Goal: Task Accomplishment & Management: Complete application form

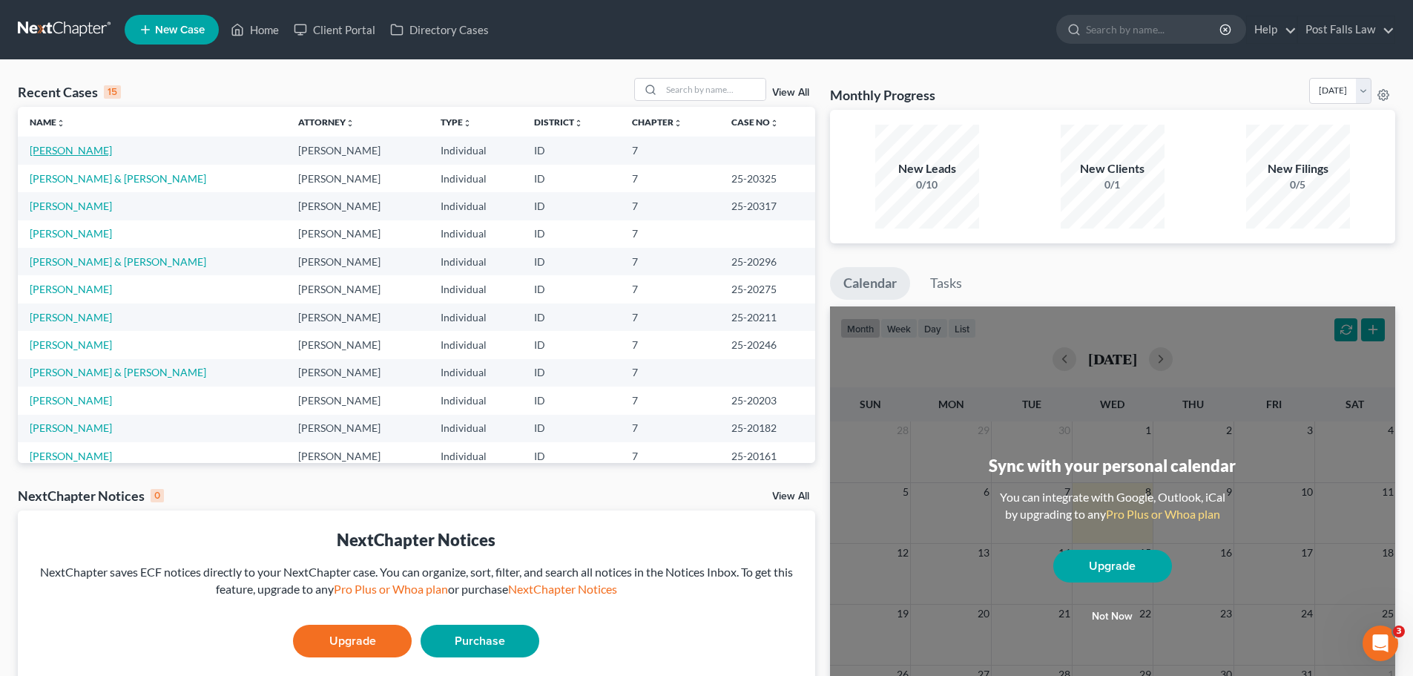
click at [84, 154] on link "[PERSON_NAME]" at bounding box center [71, 150] width 82 height 13
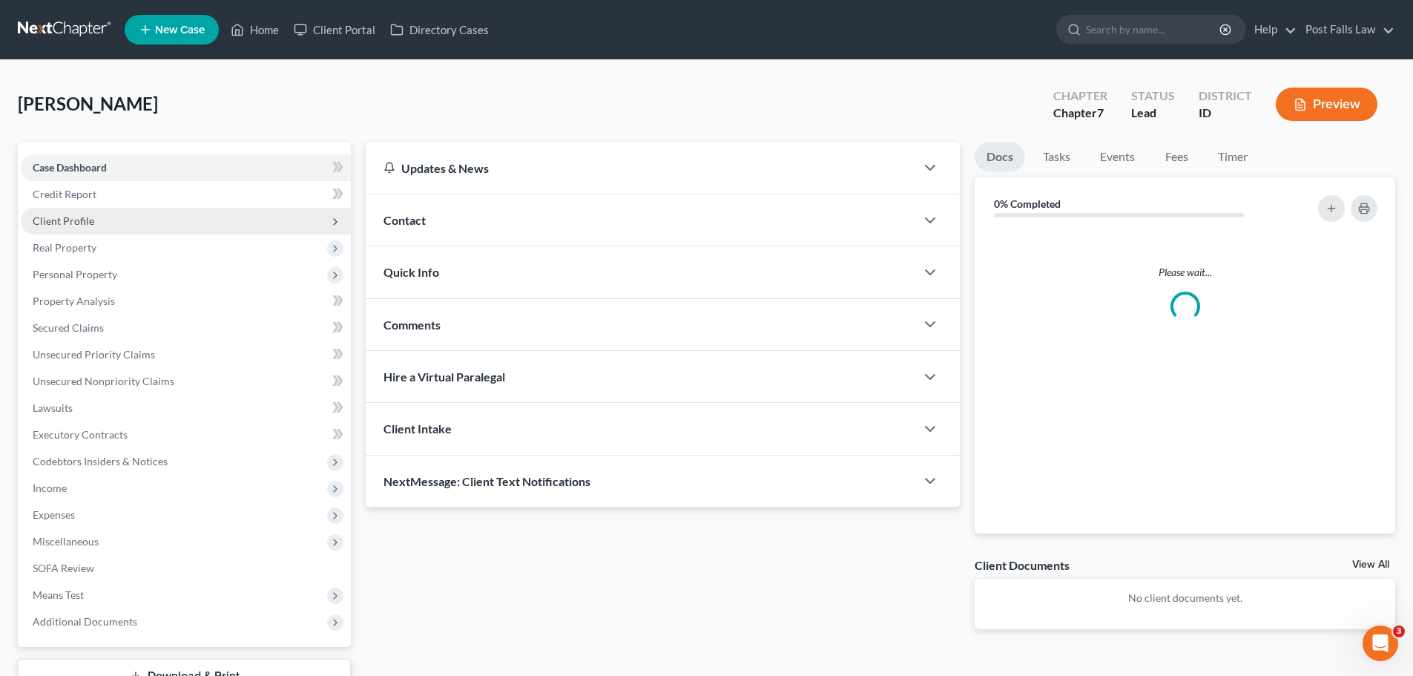
click at [75, 217] on span "Client Profile" at bounding box center [64, 220] width 62 height 13
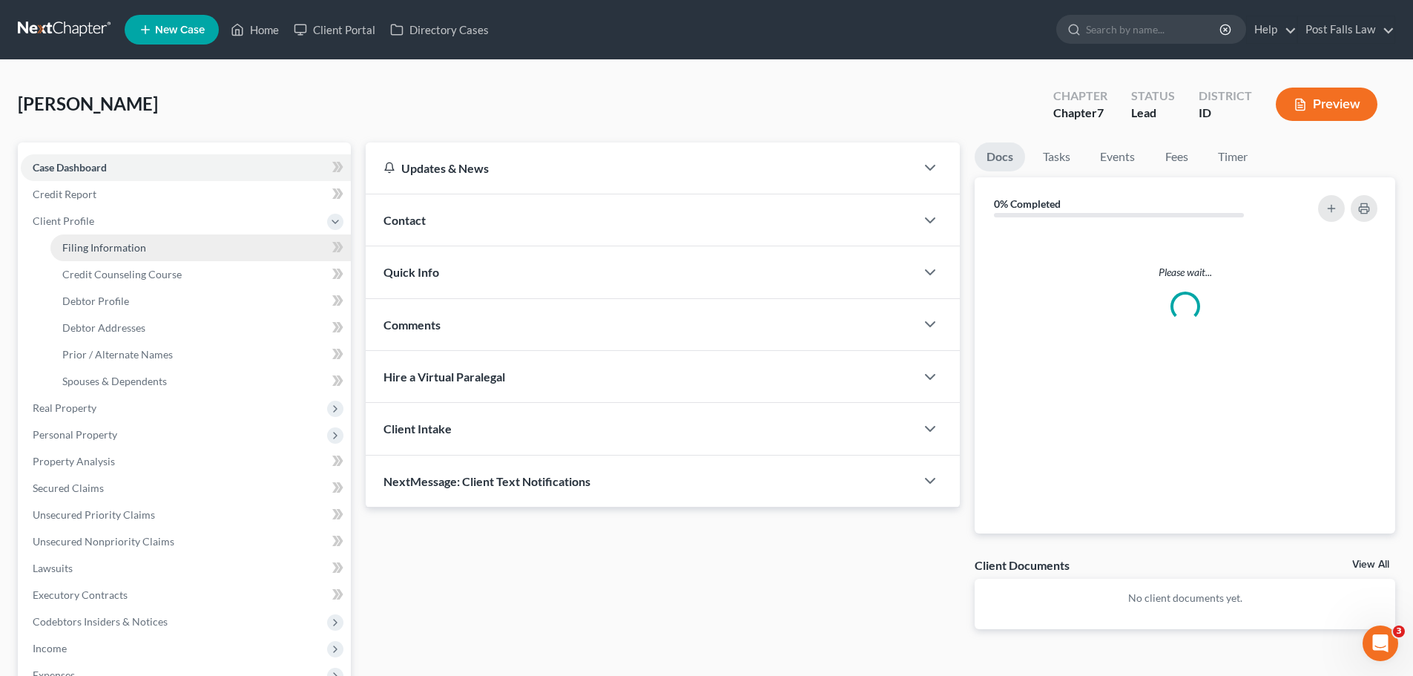
click at [93, 249] on span "Filing Information" at bounding box center [104, 247] width 84 height 13
select select "1"
select select "0"
select select "13"
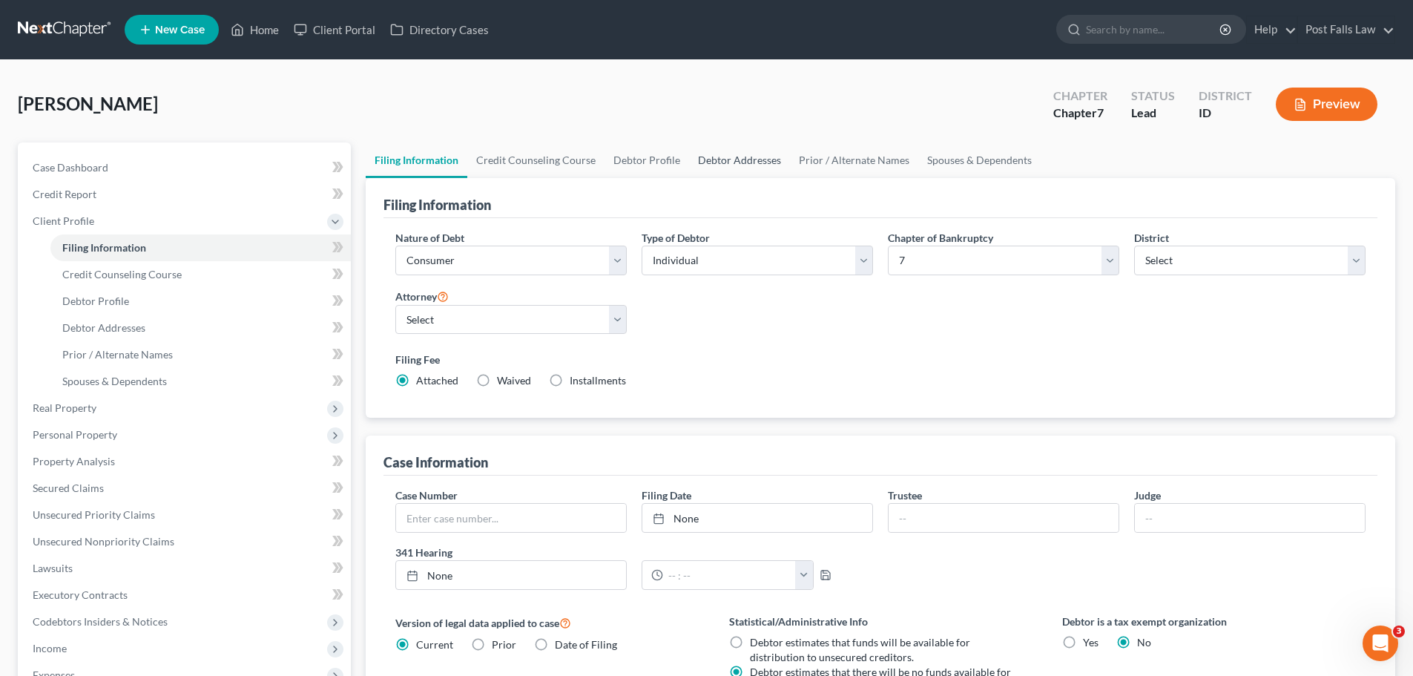
click at [724, 167] on link "Debtor Addresses" at bounding box center [739, 160] width 101 height 36
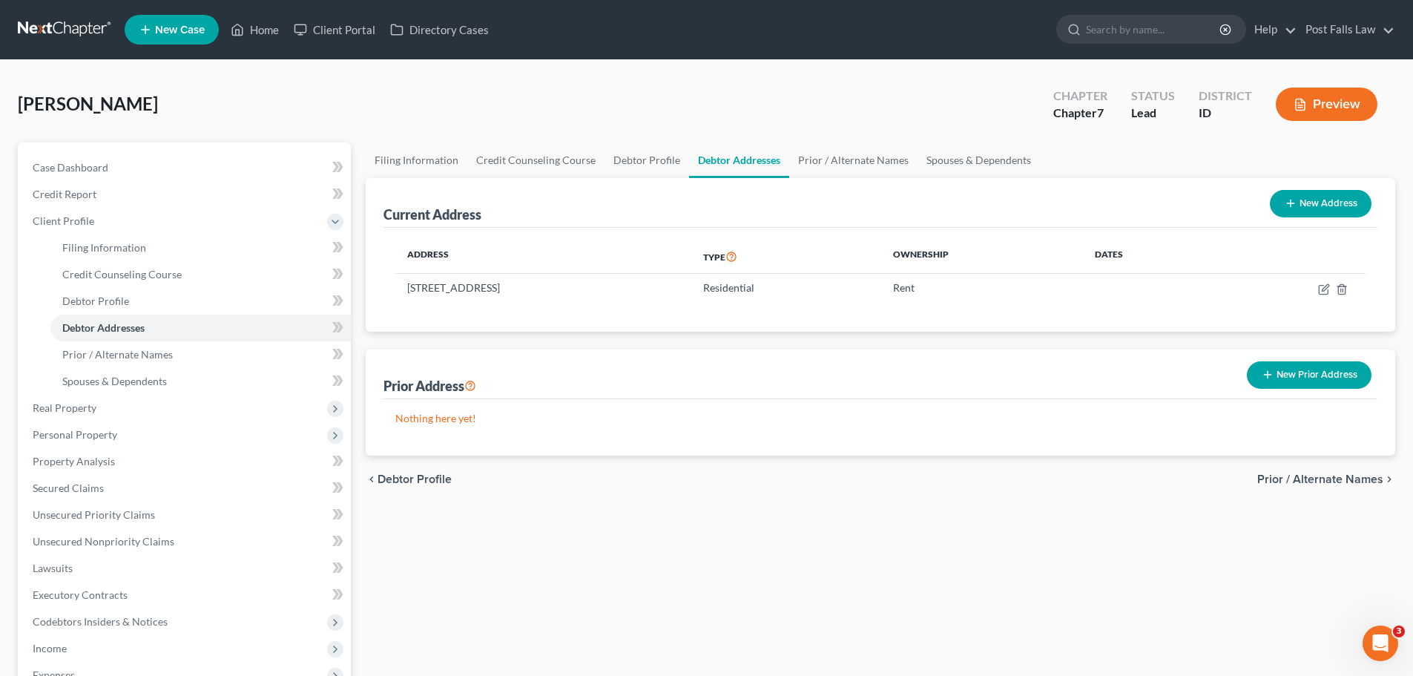
click at [1320, 212] on button "New Address" at bounding box center [1321, 203] width 102 height 27
select select "0"
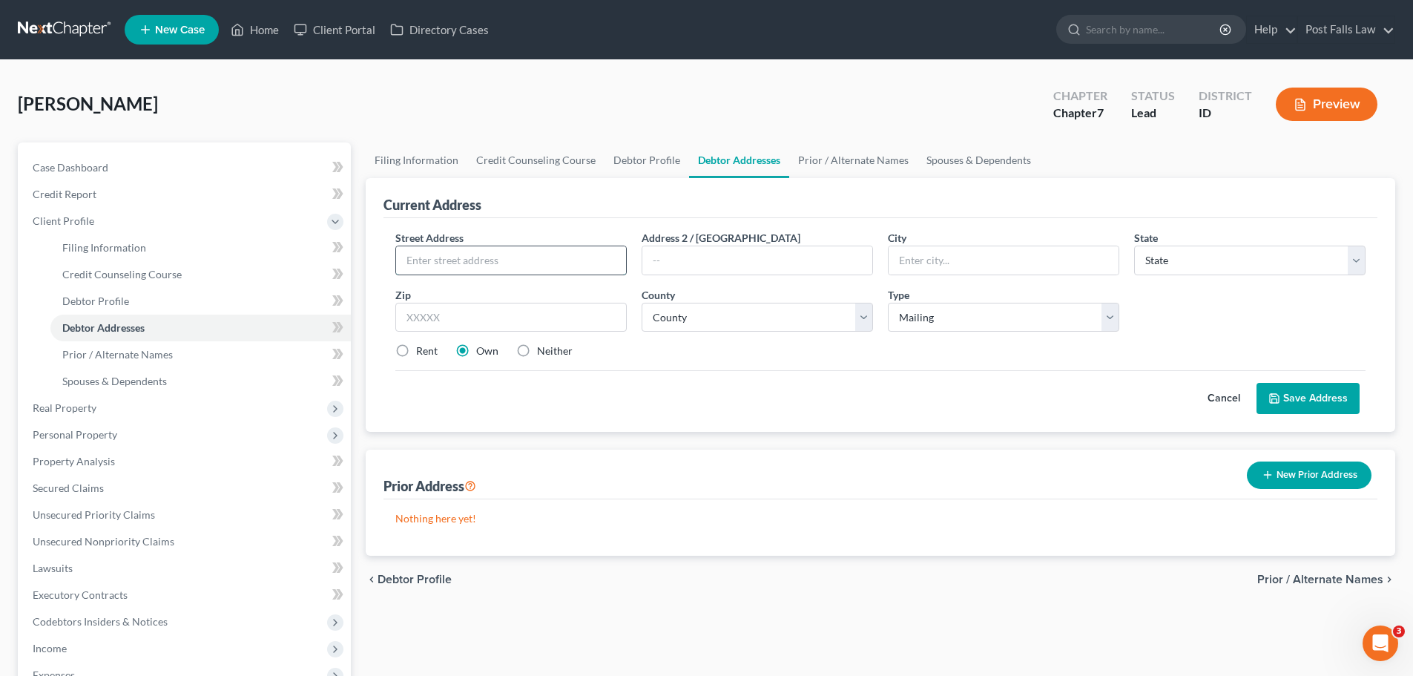
click at [497, 256] on input "text" at bounding box center [511, 260] width 230 height 28
type input "1865 North Foxglove Lane"
type input "Post Falls"
select select "13"
type input "83854"
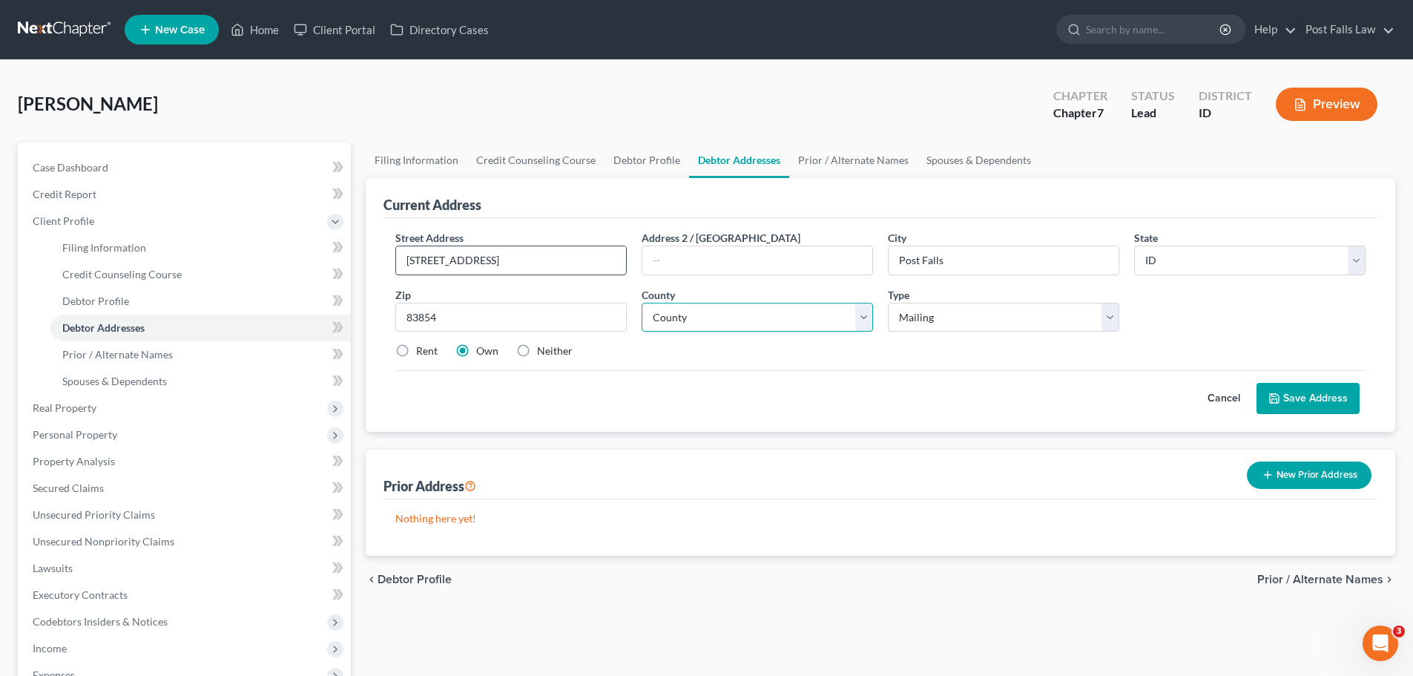
select select "27"
click at [1118, 317] on select "Select Mailing Rental Business" at bounding box center [1003, 318] width 231 height 30
select select "1"
click at [888, 303] on select "Select Mailing Rental Business" at bounding box center [1003, 318] width 231 height 30
click at [1108, 314] on select "Select Mailing Rental Business" at bounding box center [1003, 318] width 231 height 30
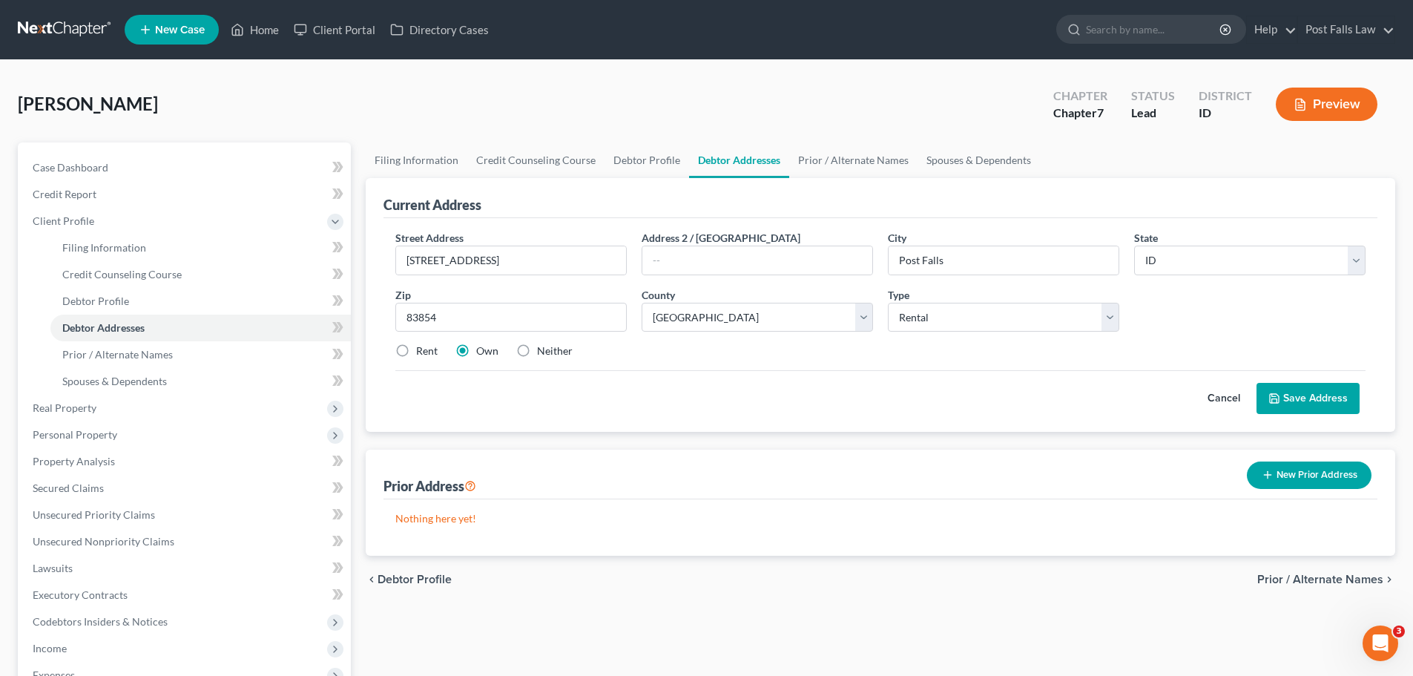
click at [976, 492] on div "Prior Address New Prior Address" at bounding box center [880, 474] width 994 height 50
click at [1216, 395] on button "Cancel" at bounding box center [1223, 398] width 65 height 30
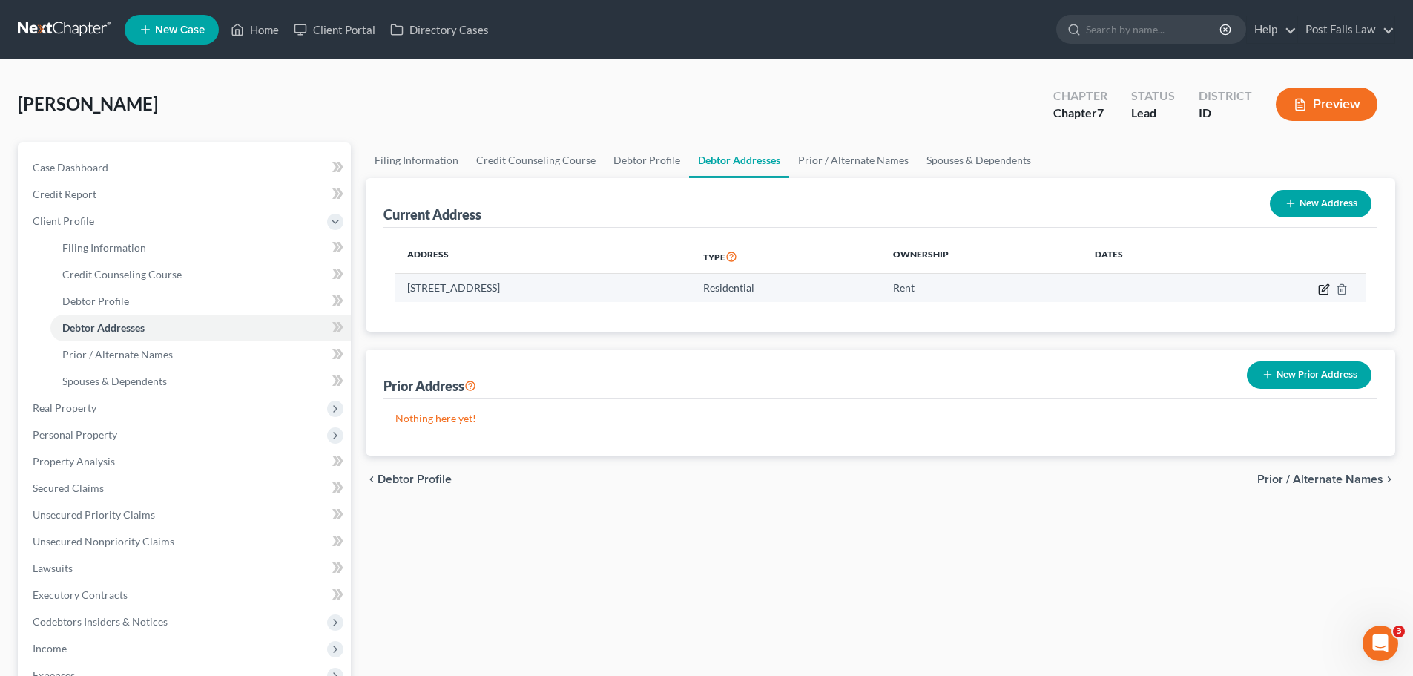
click at [1322, 290] on icon "button" at bounding box center [1325, 287] width 7 height 7
select select "13"
select select "27"
select select "0"
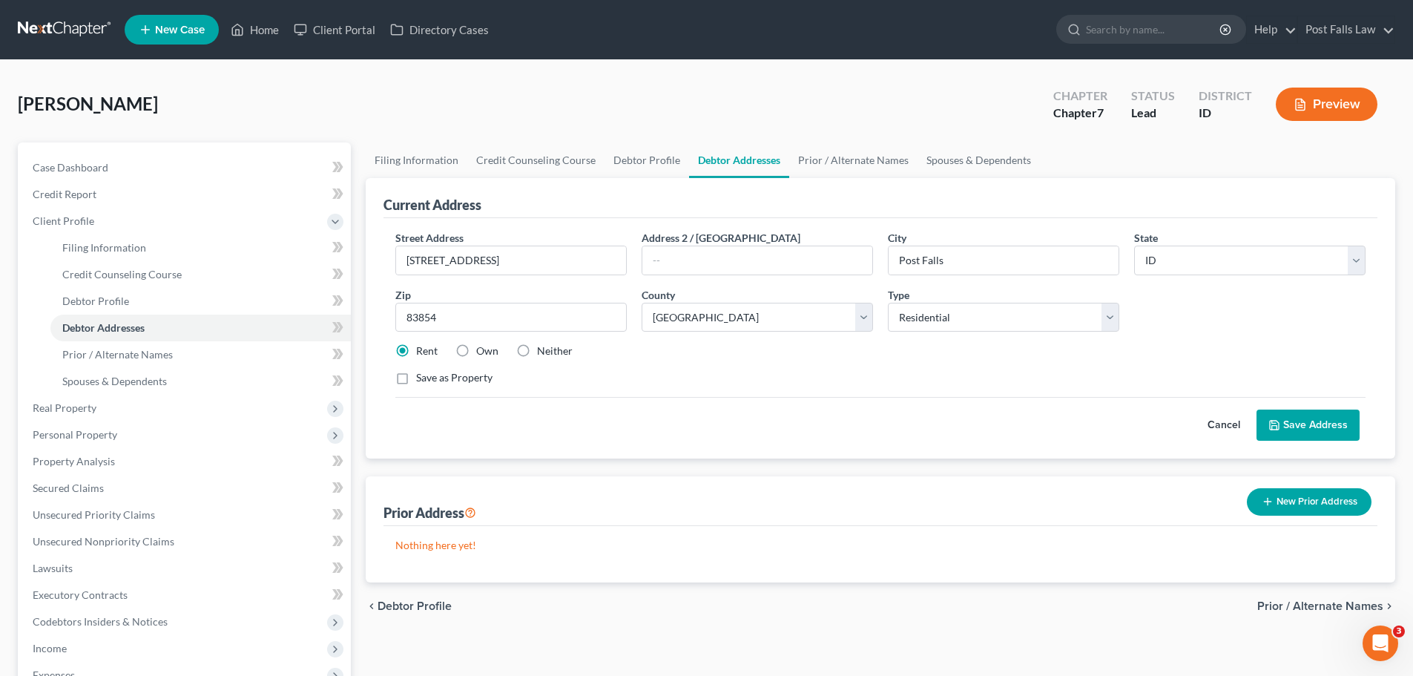
click at [1305, 499] on button "New Prior Address" at bounding box center [1309, 501] width 125 height 27
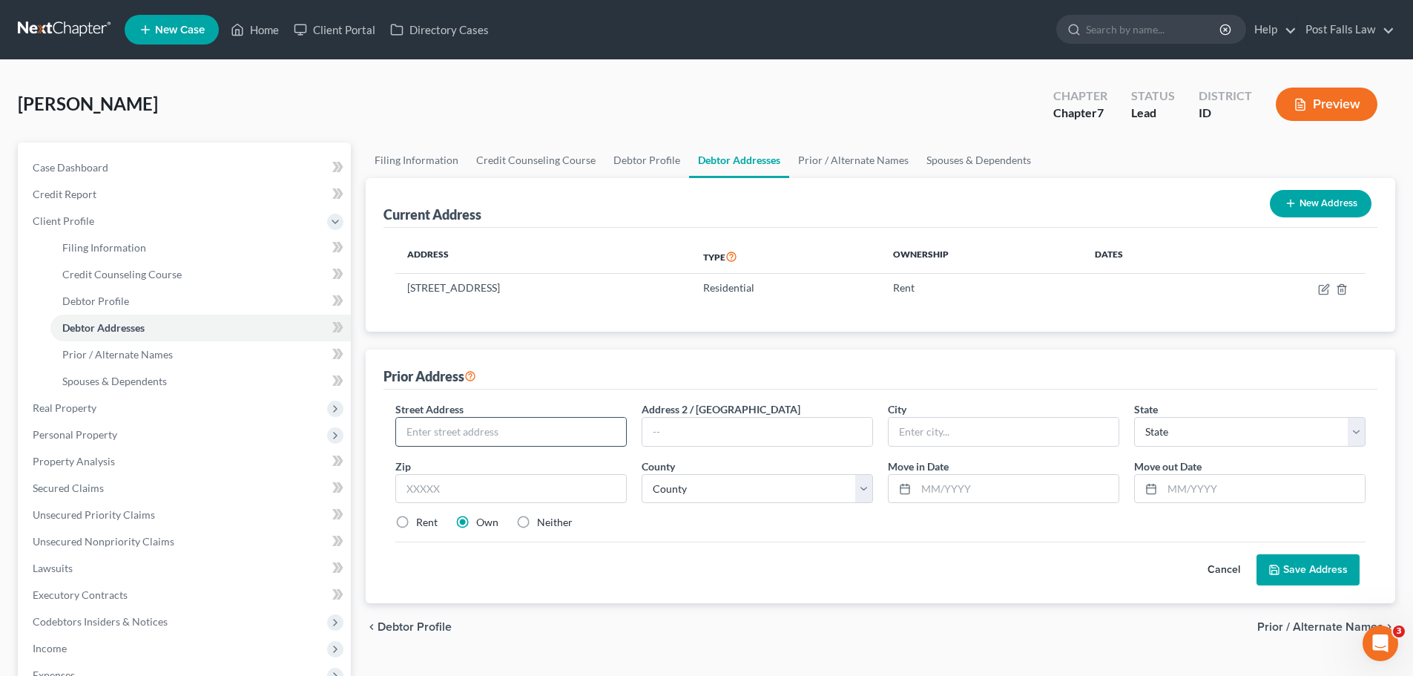
click at [521, 425] on input "text" at bounding box center [511, 432] width 230 height 28
type input "[STREET_ADDRESS]"
type input "Post Falls"
select select "13"
type input "83854"
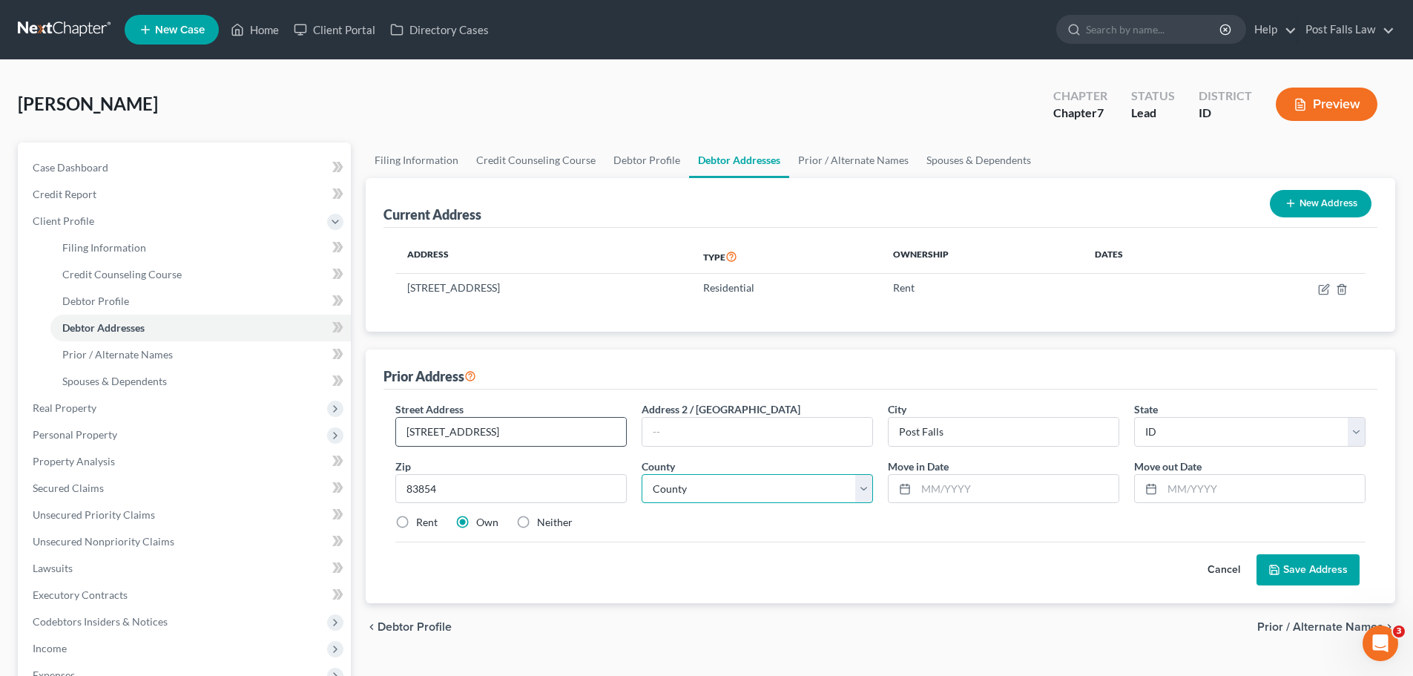
select select "27"
click at [416, 527] on label "Rent" at bounding box center [427, 522] width 22 height 15
click at [422, 524] on input "Rent" at bounding box center [427, 520] width 10 height 10
radio input "true"
click at [1309, 577] on button "Save Address" at bounding box center [1307, 569] width 103 height 31
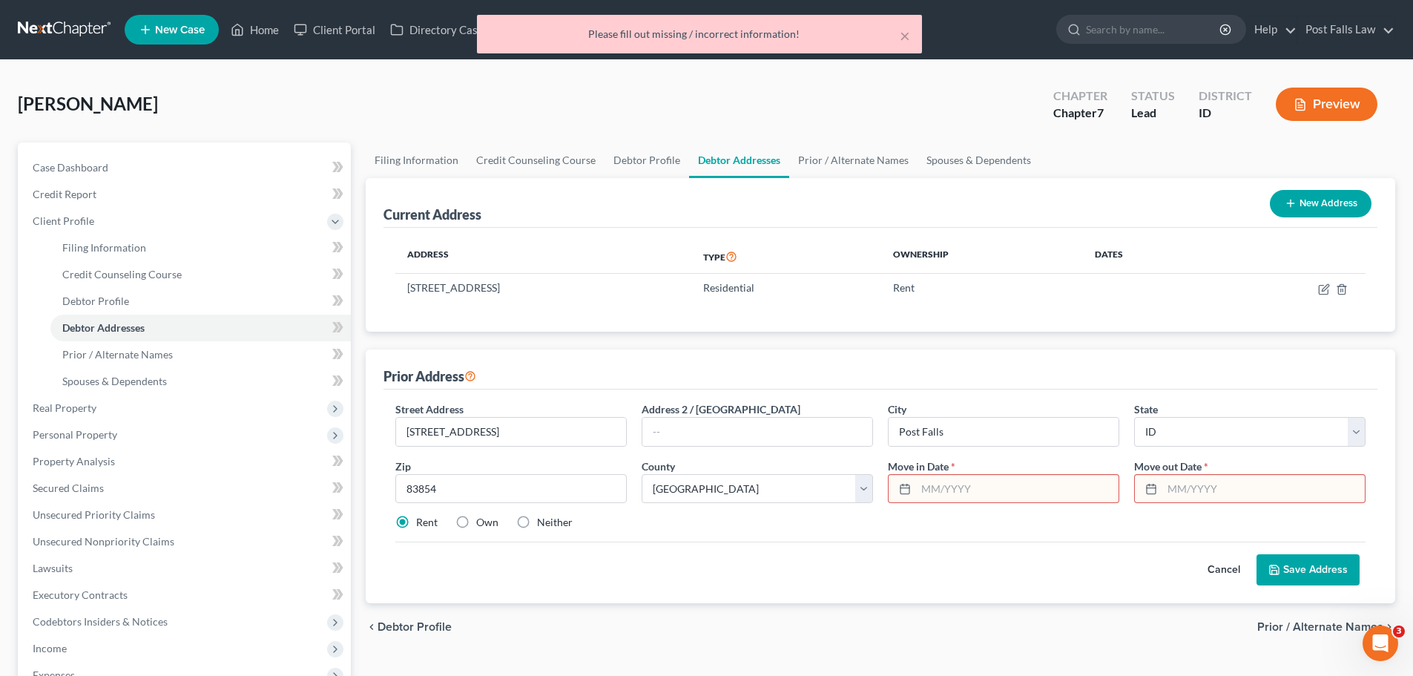
click at [1054, 486] on input "text" at bounding box center [1017, 489] width 202 height 28
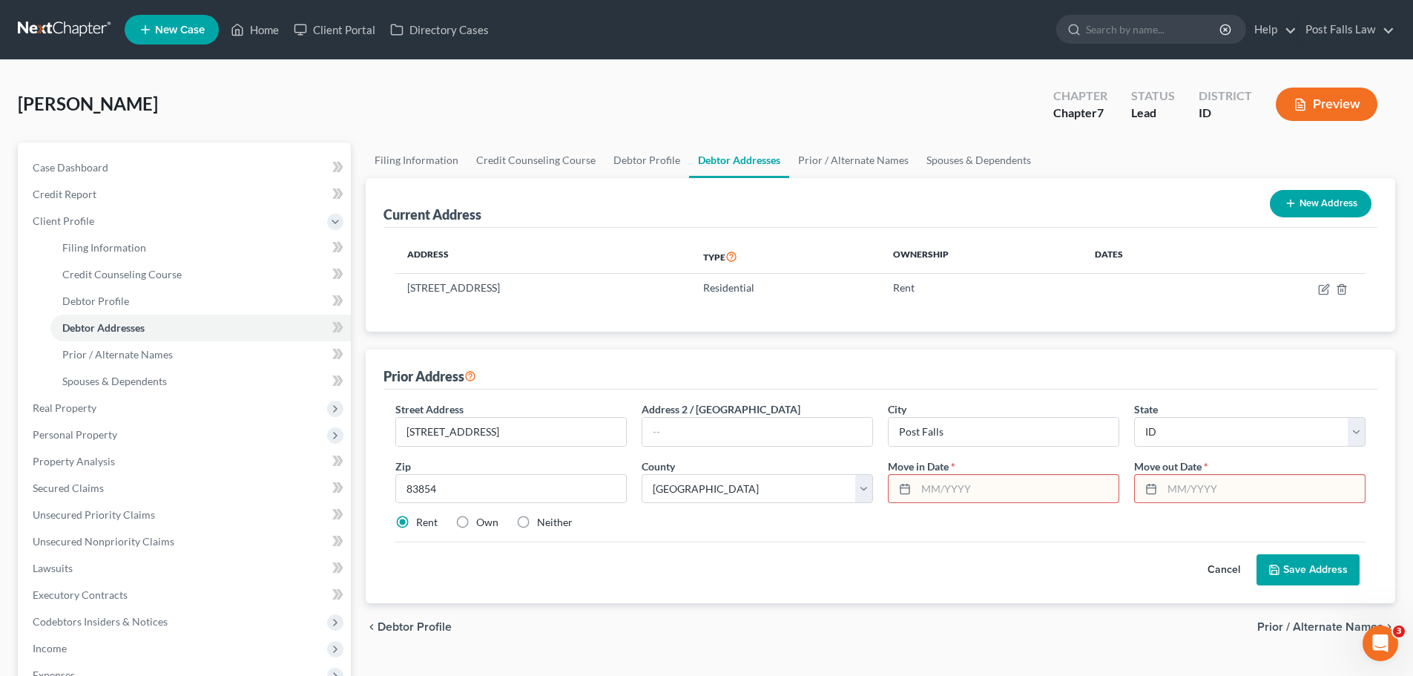
type input "1"
type input "09"
click at [1025, 492] on input "text" at bounding box center [1017, 489] width 202 height 28
type input "0"
click at [1190, 485] on input "09" at bounding box center [1263, 489] width 202 height 28
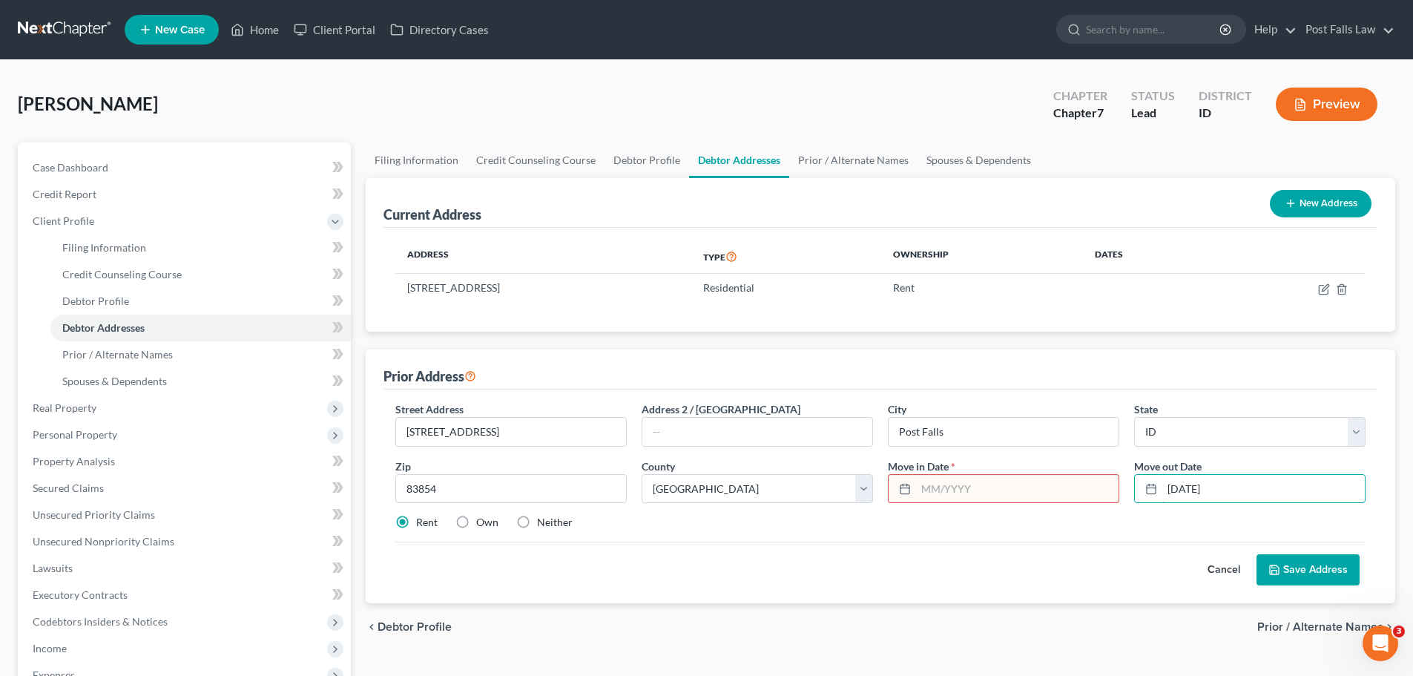
type input "[DATE]"
click at [1073, 498] on input "text" at bounding box center [1017, 489] width 202 height 28
click at [937, 489] on input "text" at bounding box center [1017, 489] width 202 height 28
type input "[DATE]"
click at [1278, 568] on icon at bounding box center [1274, 570] width 12 height 12
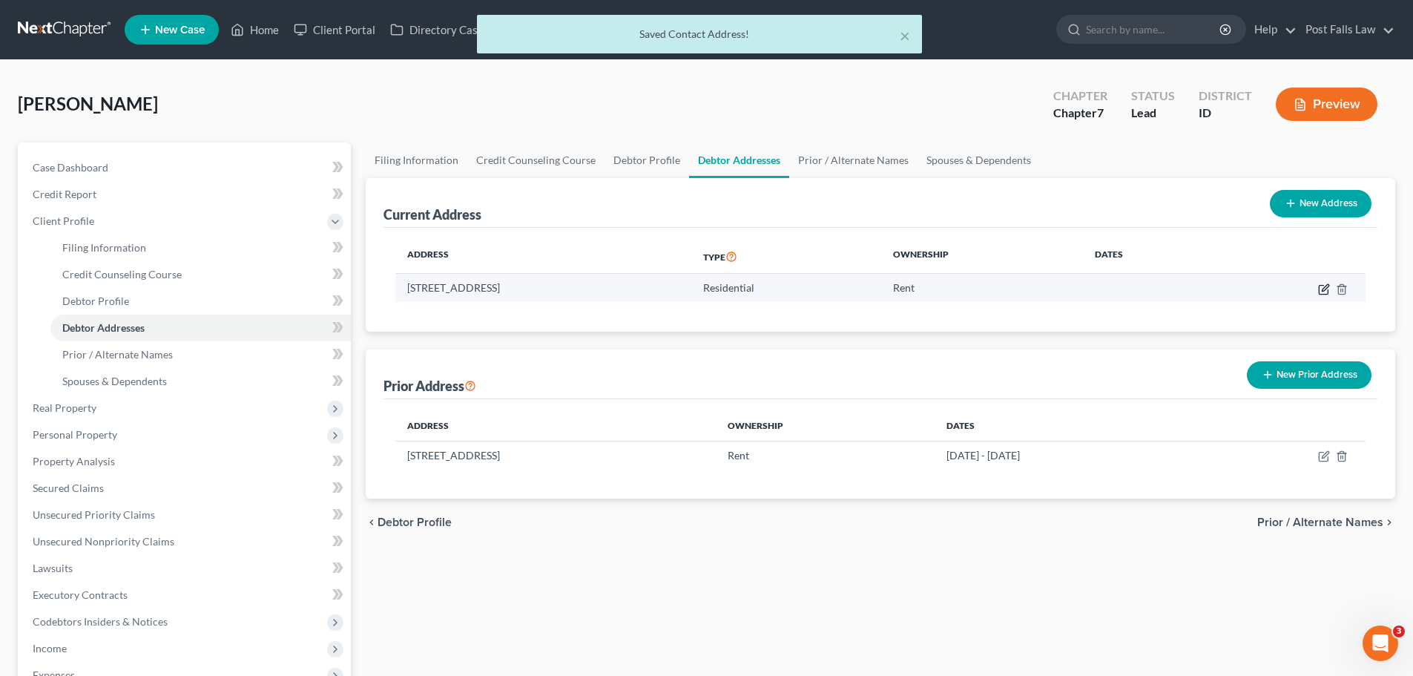
click at [1319, 287] on icon "button" at bounding box center [1323, 289] width 9 height 9
select select "13"
select select "27"
select select "0"
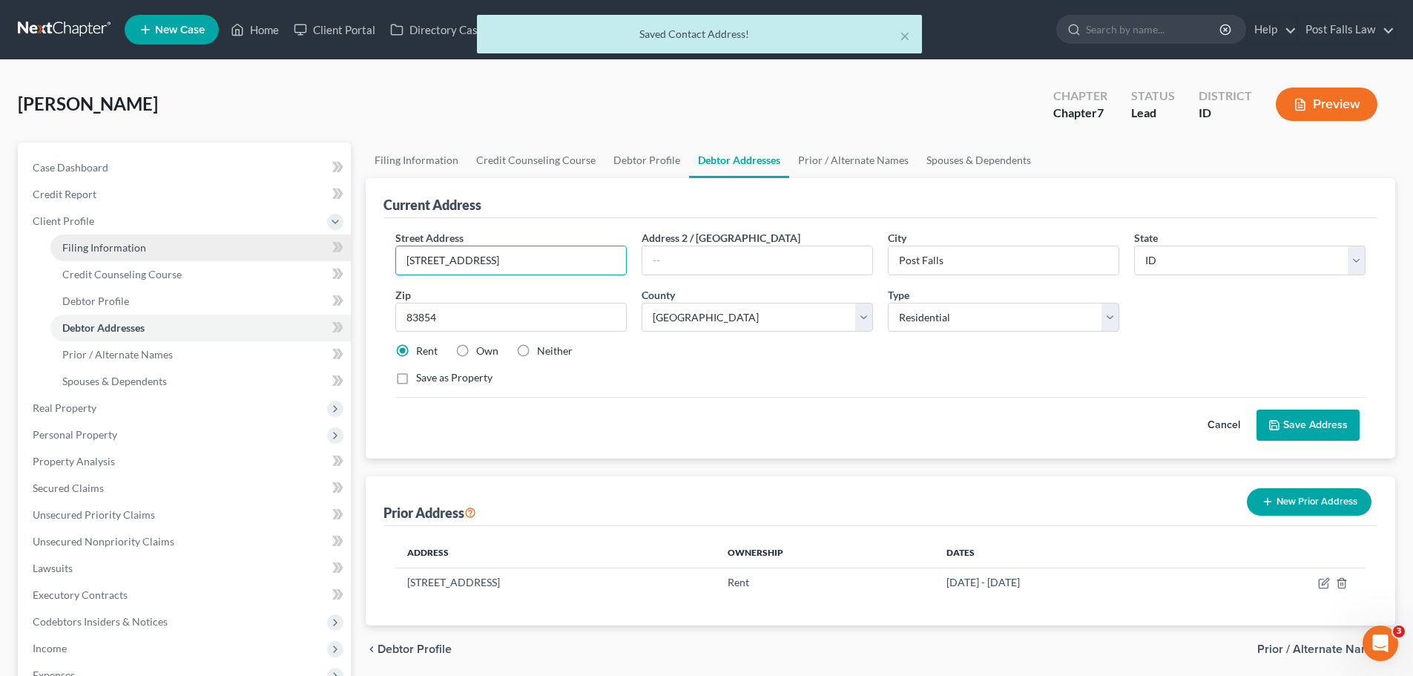
drag, startPoint x: 545, startPoint y: 261, endPoint x: 125, endPoint y: 259, distance: 420.5
click at [125, 259] on div "Petition Navigation Case Dashboard Payments Invoices Payments Payments Credit R…" at bounding box center [706, 517] width 1392 height 750
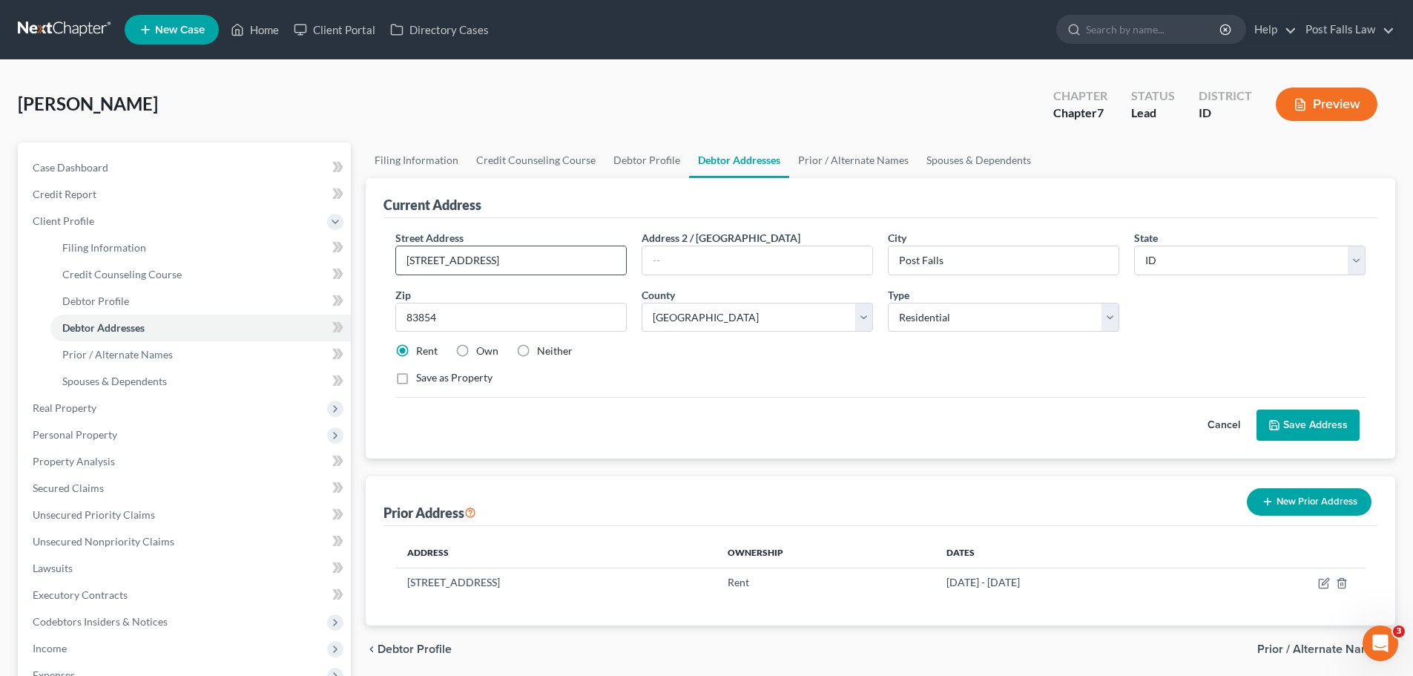
click at [532, 258] on input "[STREET_ADDRESS]" at bounding box center [511, 260] width 230 height 28
drag, startPoint x: 478, startPoint y: 254, endPoint x: 311, endPoint y: 250, distance: 166.2
click at [324, 251] on div "Petition Navigation Case Dashboard Payments Invoices Payments Payments Credit R…" at bounding box center [706, 517] width 1392 height 750
type input "1865 North Foxglove Lane"
click at [1287, 426] on button "Save Address" at bounding box center [1307, 424] width 103 height 31
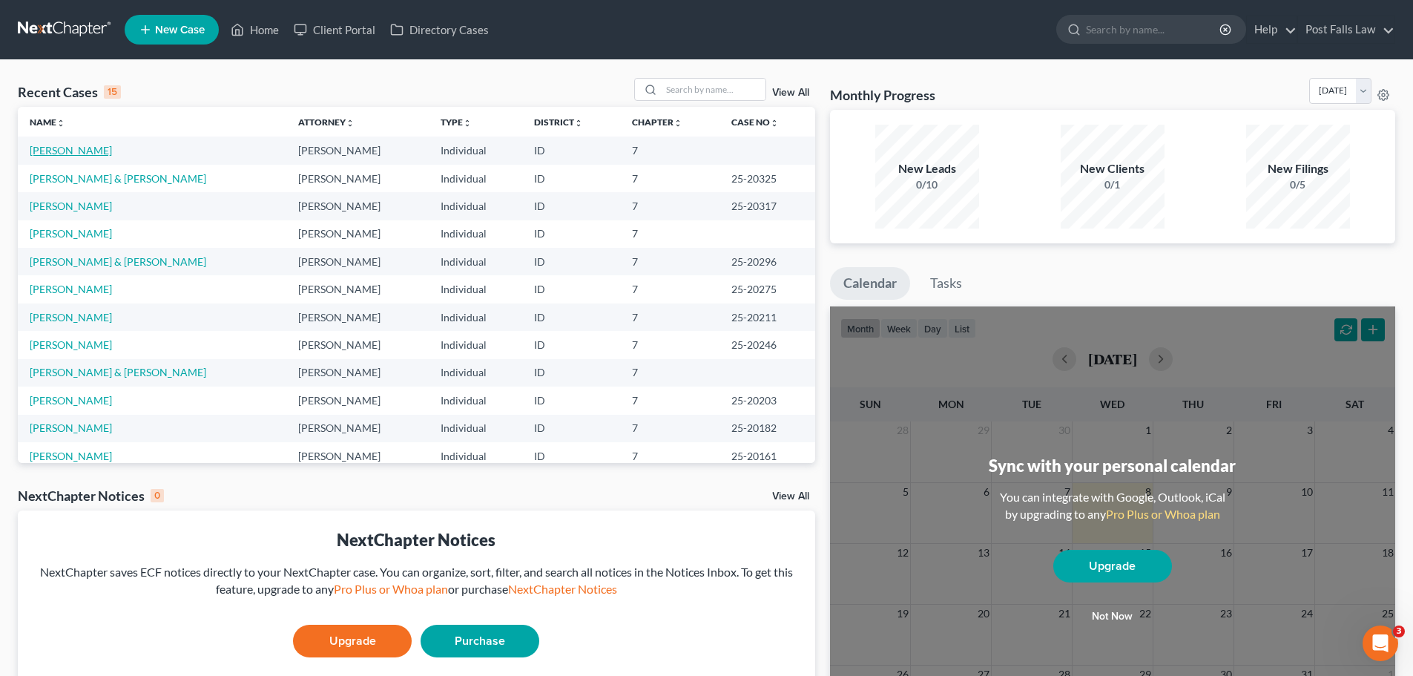
click at [50, 151] on link "[PERSON_NAME]" at bounding box center [71, 150] width 82 height 13
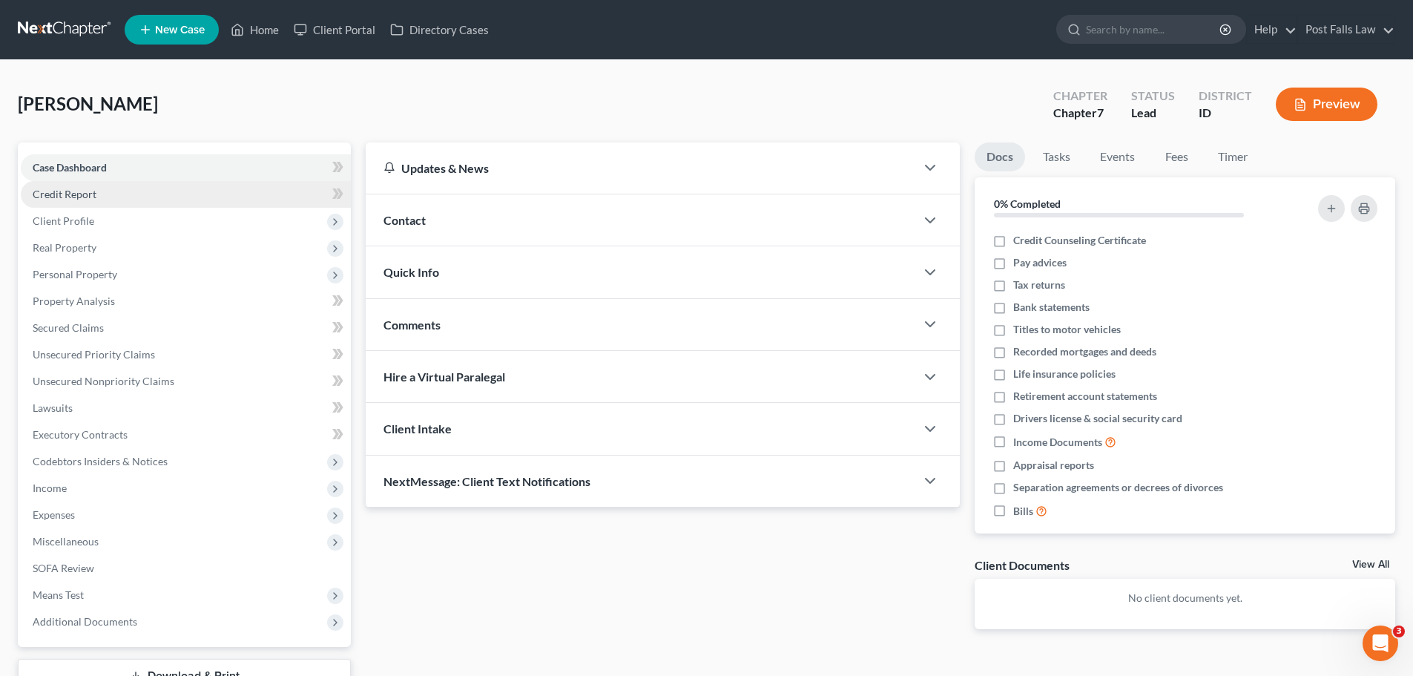
click at [71, 200] on span "Credit Report" at bounding box center [65, 194] width 64 height 13
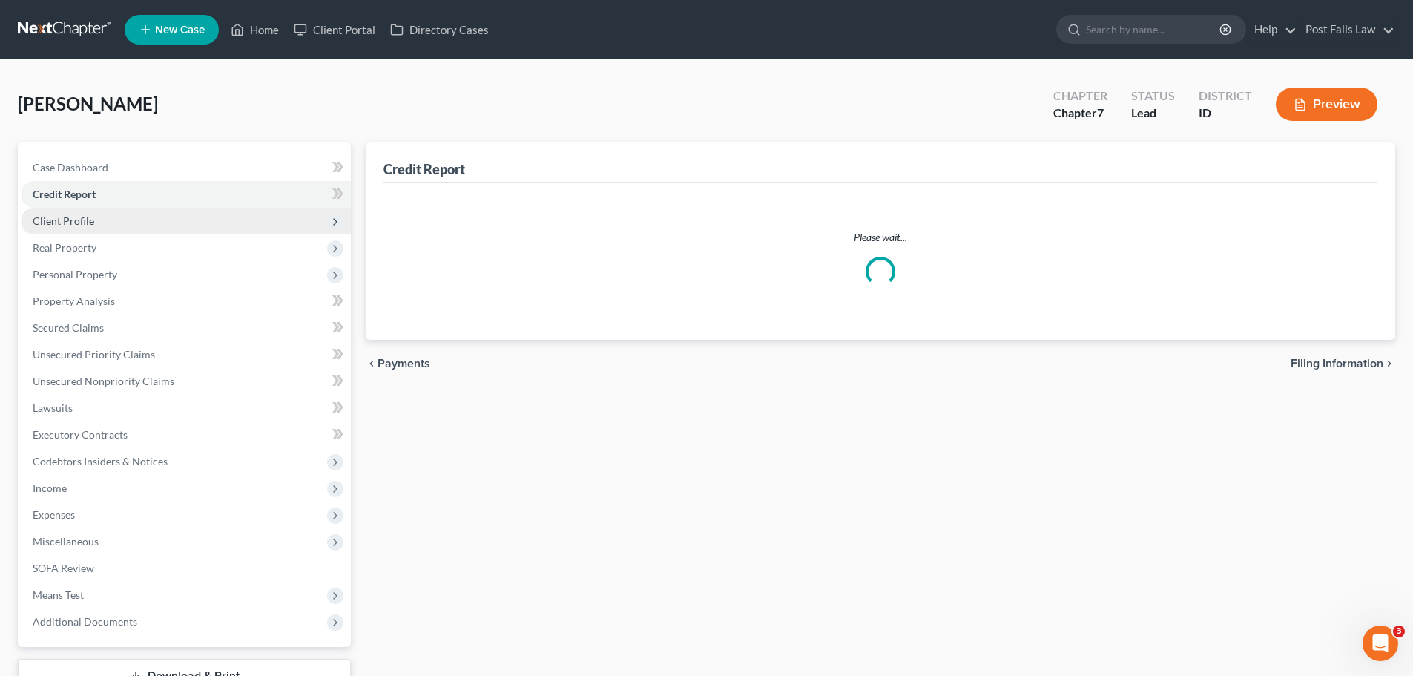
click at [76, 222] on span "Client Profile" at bounding box center [64, 220] width 62 height 13
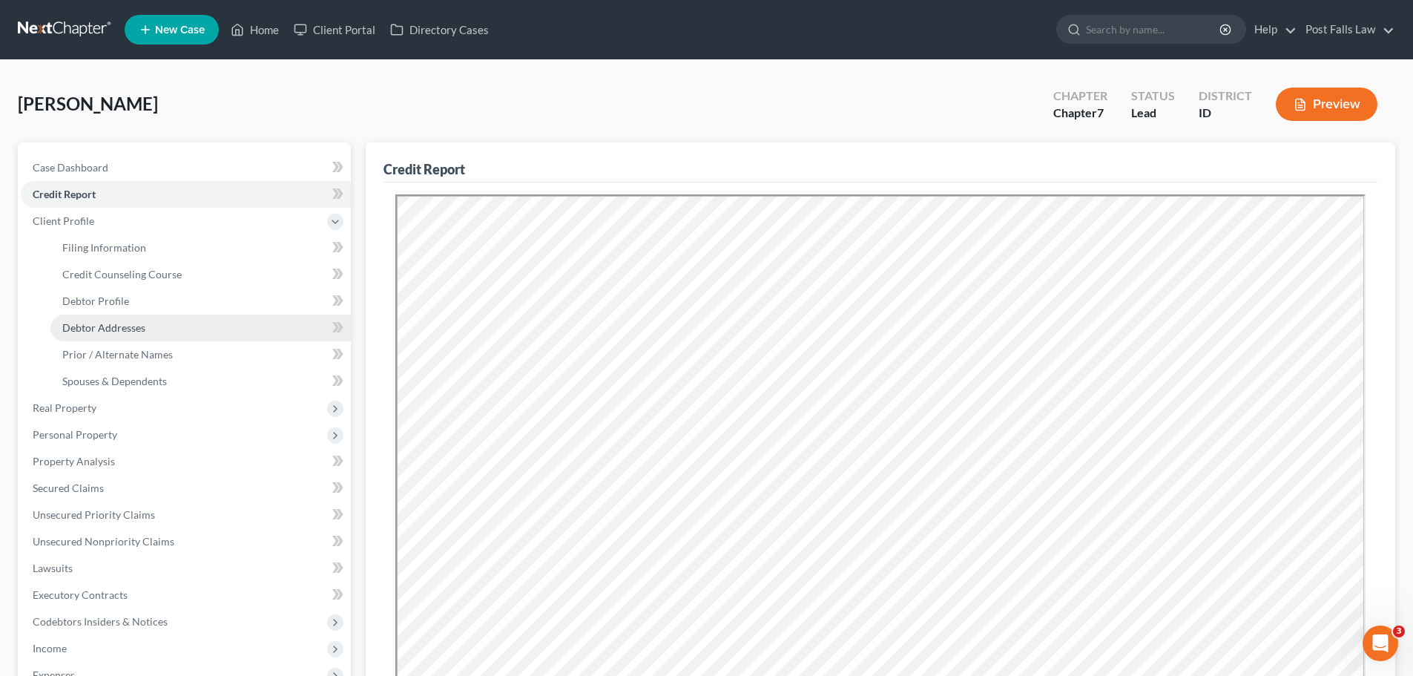
click at [122, 326] on span "Debtor Addresses" at bounding box center [103, 327] width 83 height 13
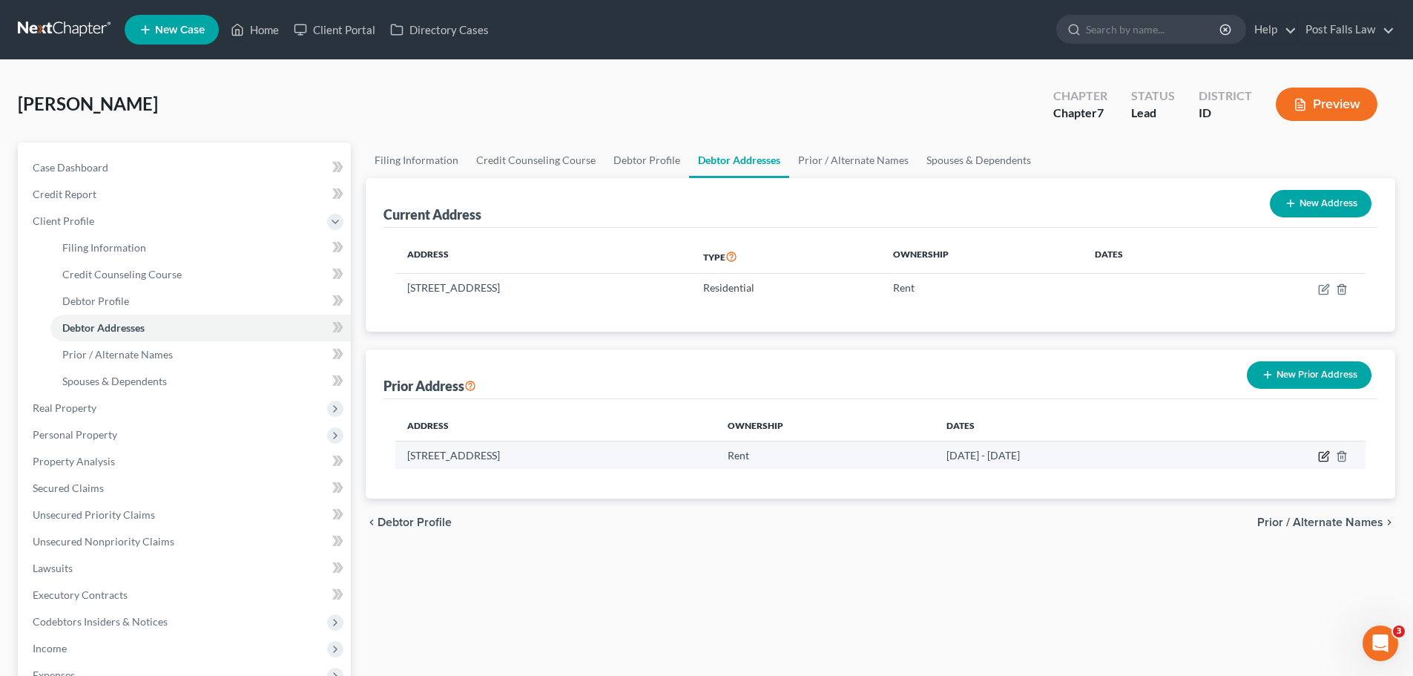
click at [1323, 456] on icon "button" at bounding box center [1324, 456] width 12 height 12
select select "13"
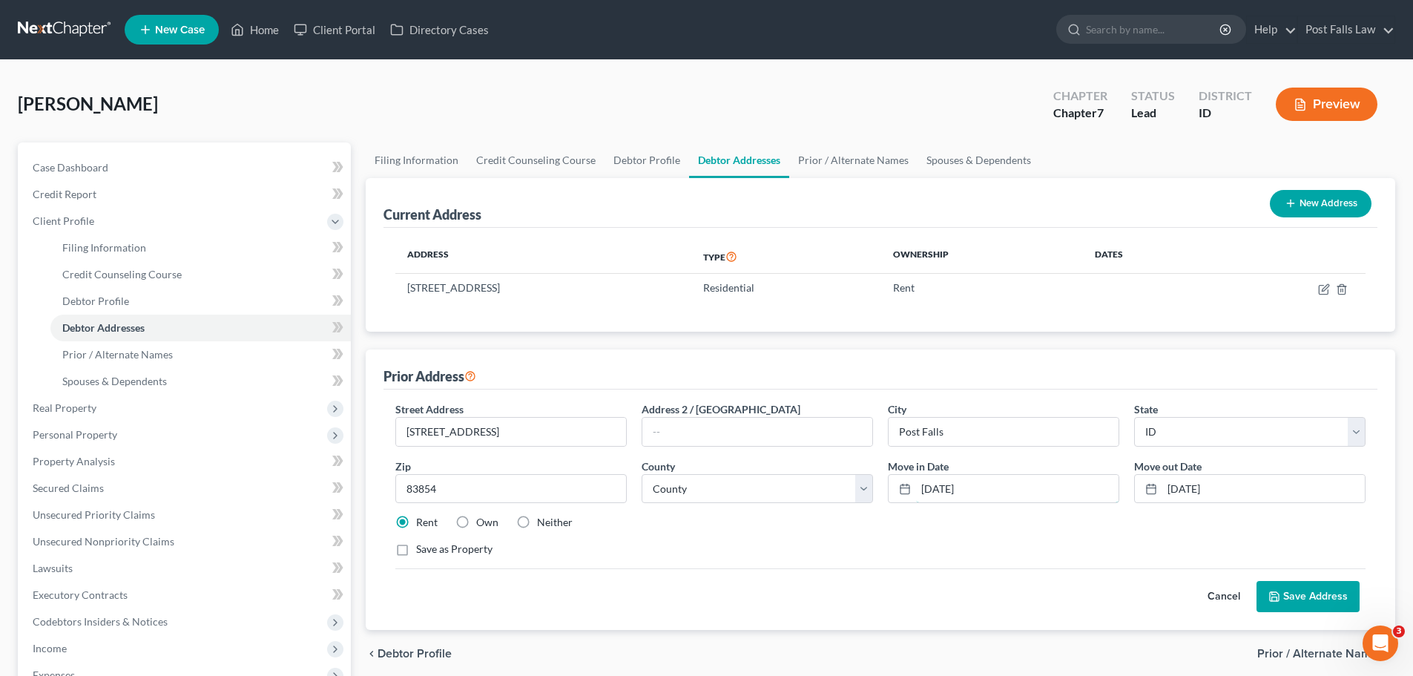
drag, startPoint x: 992, startPoint y: 488, endPoint x: 834, endPoint y: 521, distance: 161.5
click at [834, 521] on div "Street Address * [STREET_ADDRESS] * [GEOGRAPHIC_DATA] * State [US_STATE] AK AR …" at bounding box center [880, 485] width 985 height 168
type input "[DATE]"
type input "1"
type input "[DATE]"
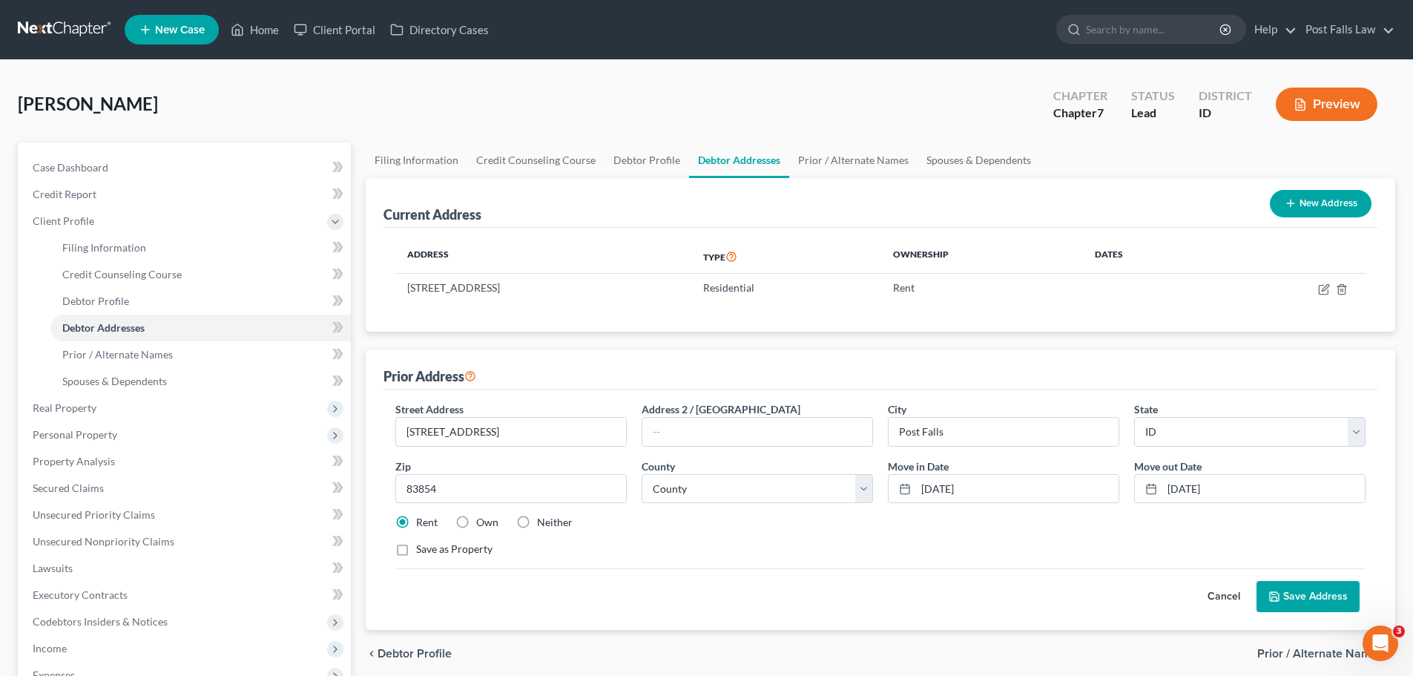
click at [1320, 598] on button "Save Address" at bounding box center [1307, 596] width 103 height 31
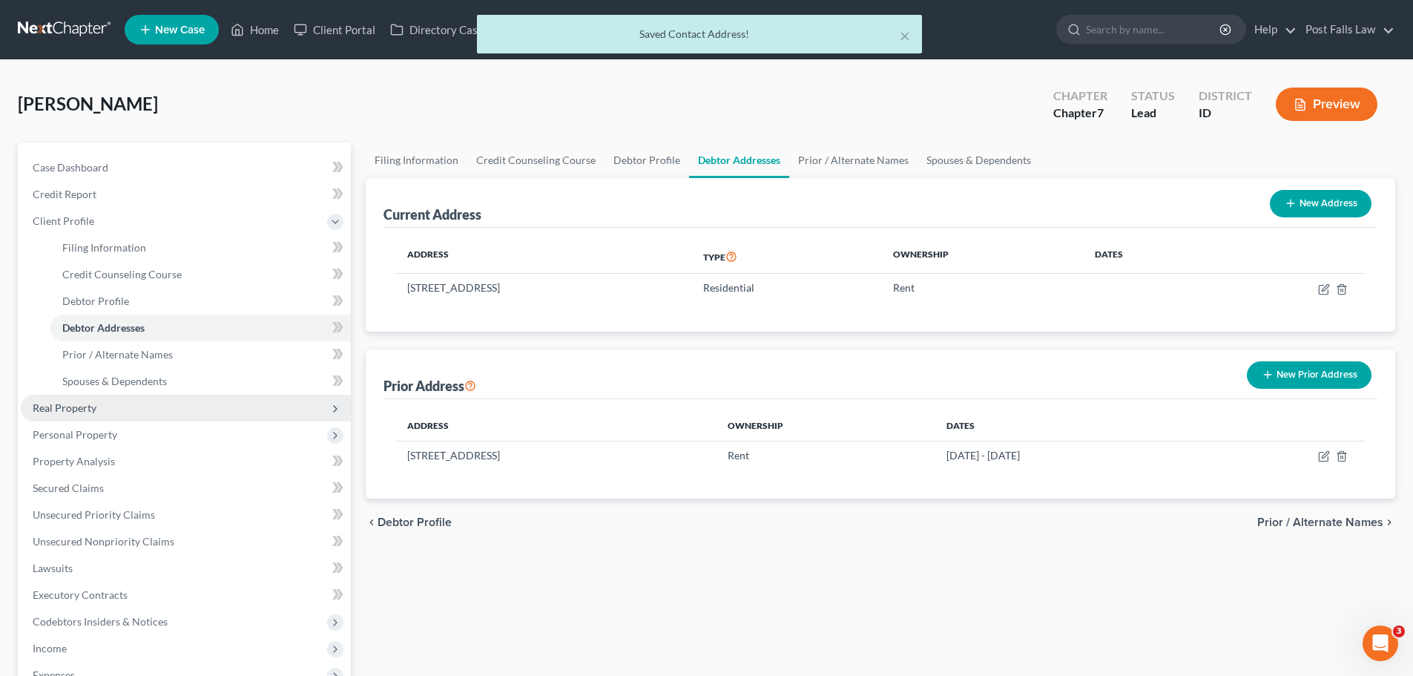
click at [75, 415] on span "Real Property" at bounding box center [186, 408] width 330 height 27
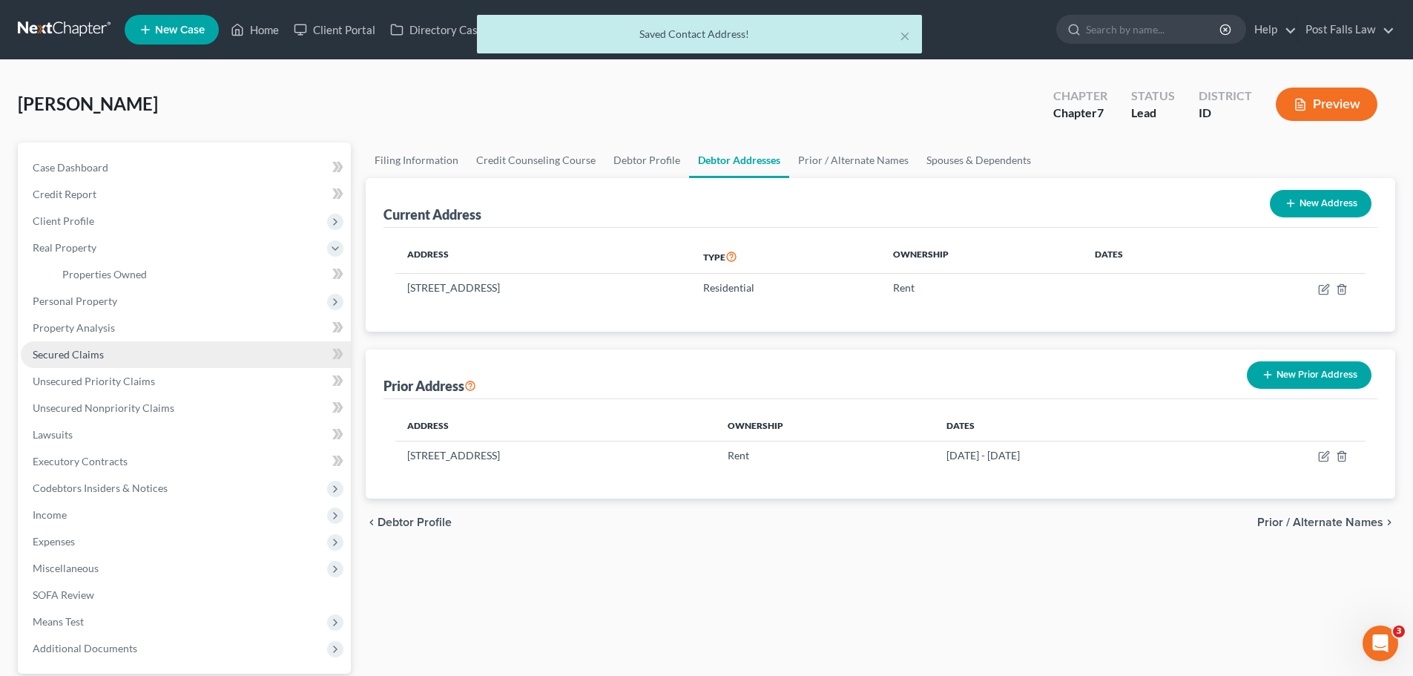
click at [97, 343] on link "Secured Claims" at bounding box center [186, 354] width 330 height 27
